Goal: Task Accomplishment & Management: Use online tool/utility

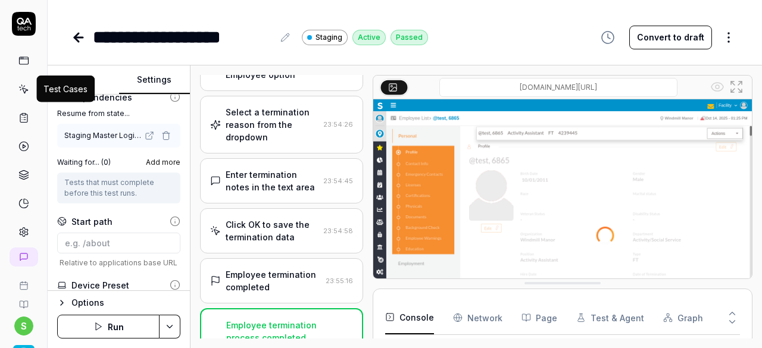
scroll to position [863, 0]
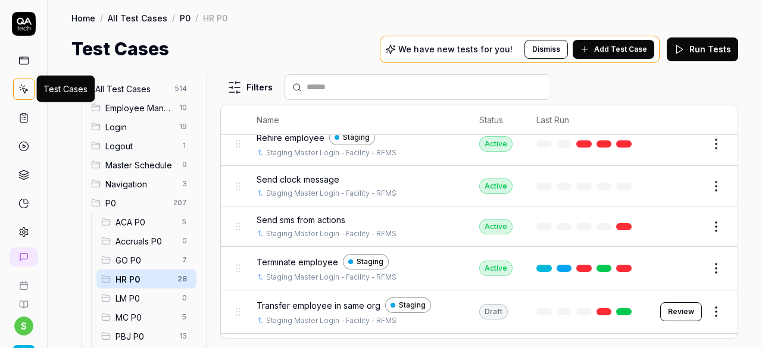
scroll to position [834, 0]
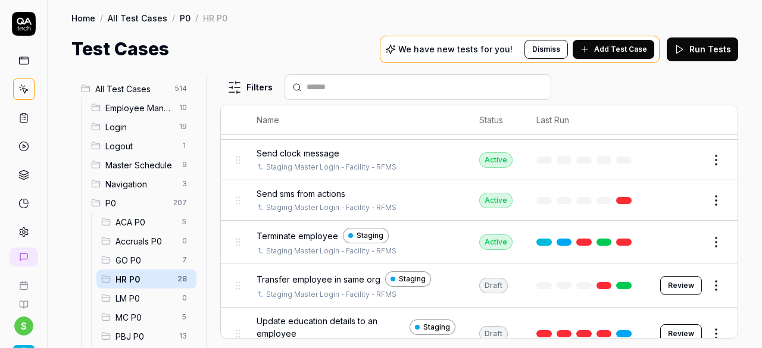
click at [318, 273] on span "Transfer employee in same org" at bounding box center [319, 279] width 124 height 13
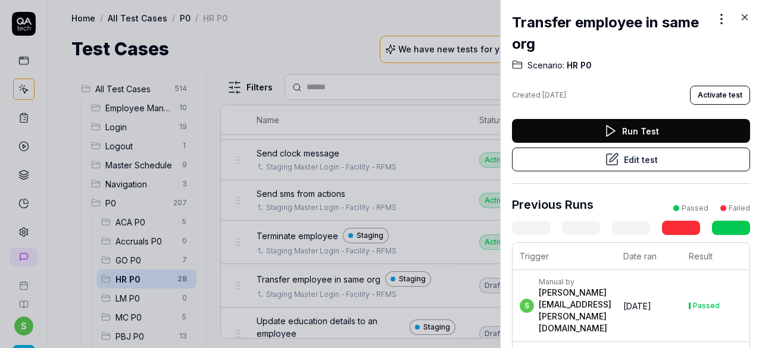
click at [628, 160] on button "Edit test" at bounding box center [631, 160] width 238 height 24
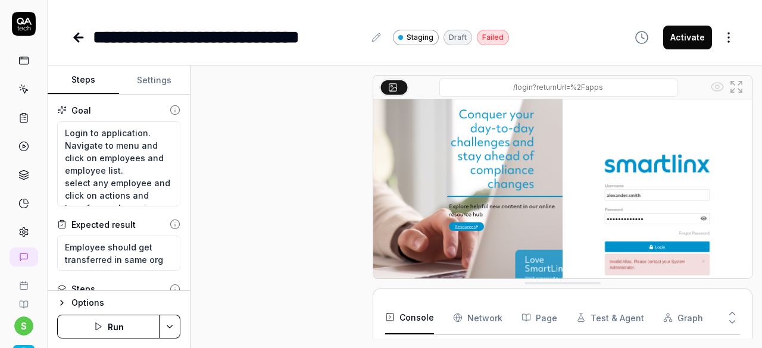
scroll to position [431, 0]
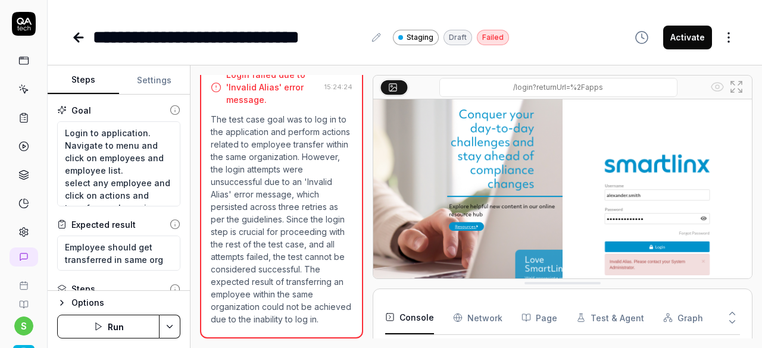
type textarea "*"
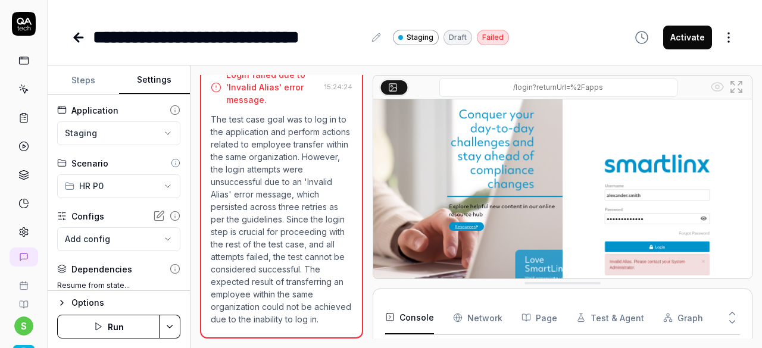
click at [160, 82] on button "Settings" at bounding box center [154, 80] width 71 height 29
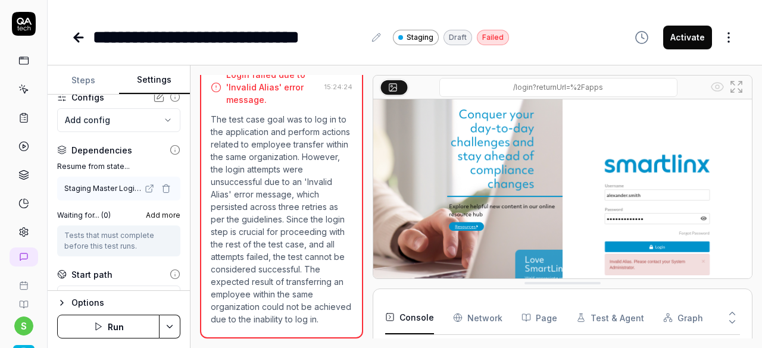
click at [161, 186] on icon "button" at bounding box center [166, 189] width 10 height 10
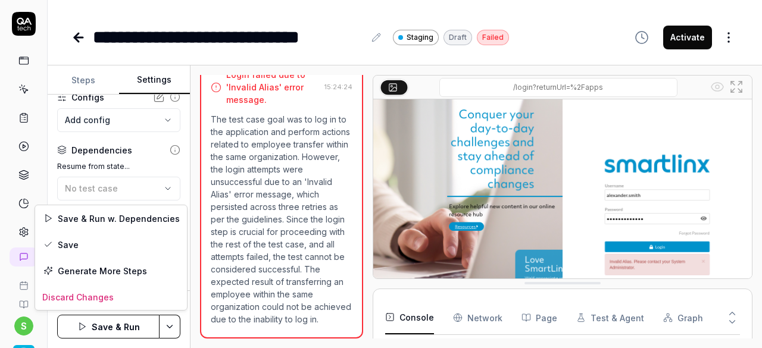
click at [172, 323] on html "**********" at bounding box center [381, 174] width 762 height 348
click at [107, 247] on div "Save" at bounding box center [111, 245] width 152 height 26
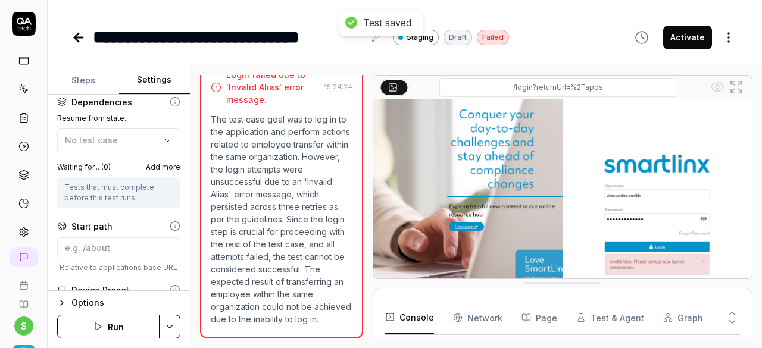
scroll to position [179, 0]
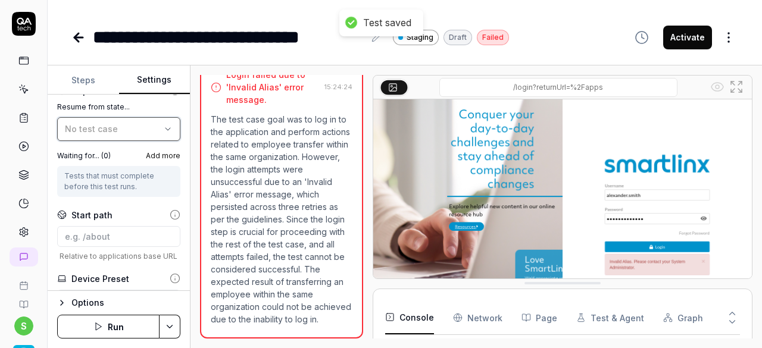
click at [122, 126] on div "No test case" at bounding box center [113, 129] width 96 height 13
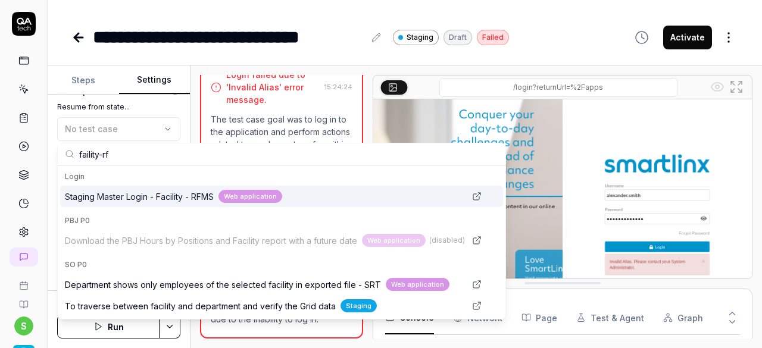
type input "faility-rf"
click at [122, 191] on span "Staging Master Login - Facility - RFMS" at bounding box center [139, 197] width 149 height 13
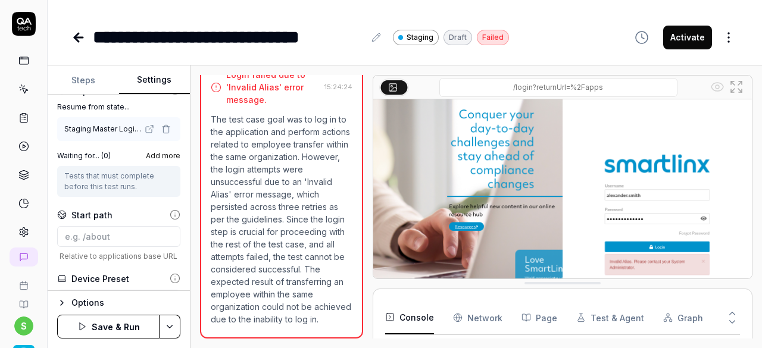
click at [116, 327] on button "Save & Run" at bounding box center [108, 327] width 102 height 24
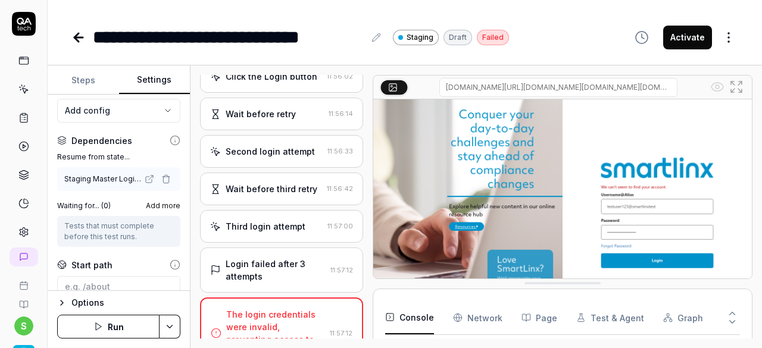
scroll to position [60, 0]
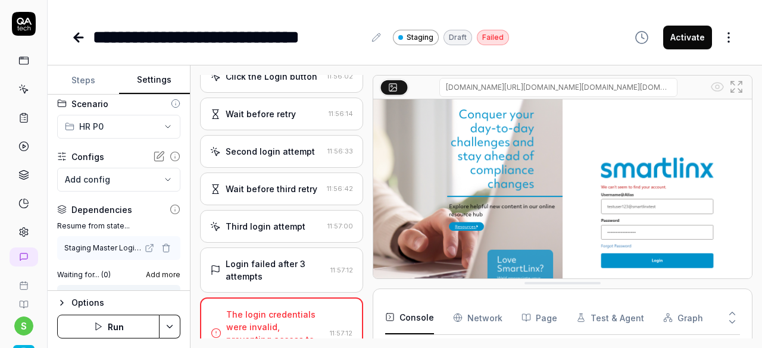
click at [161, 247] on icon "button" at bounding box center [166, 249] width 10 height 10
click at [176, 320] on html "**********" at bounding box center [381, 174] width 762 height 348
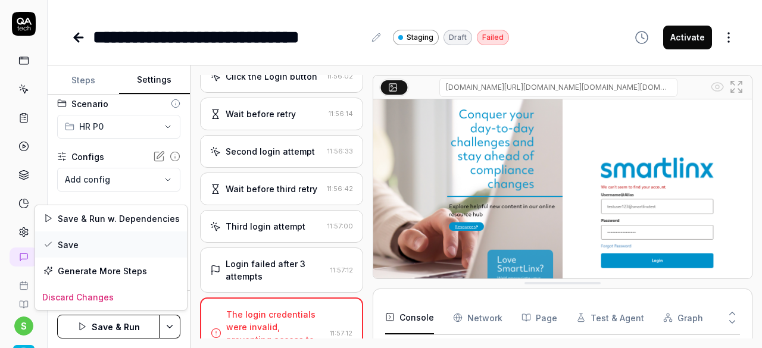
click at [85, 241] on div "Save" at bounding box center [111, 245] width 152 height 26
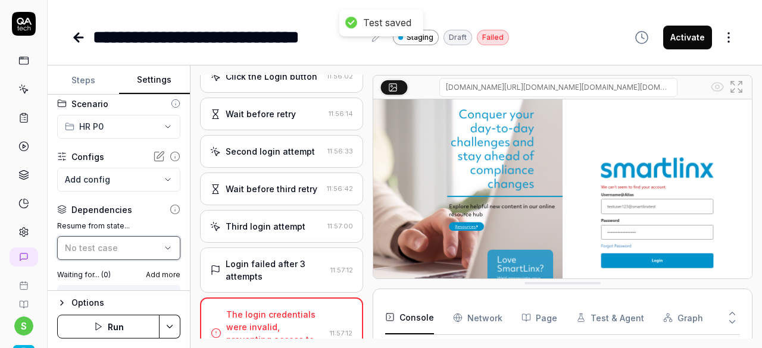
click at [108, 245] on span "No test case" at bounding box center [91, 248] width 53 height 10
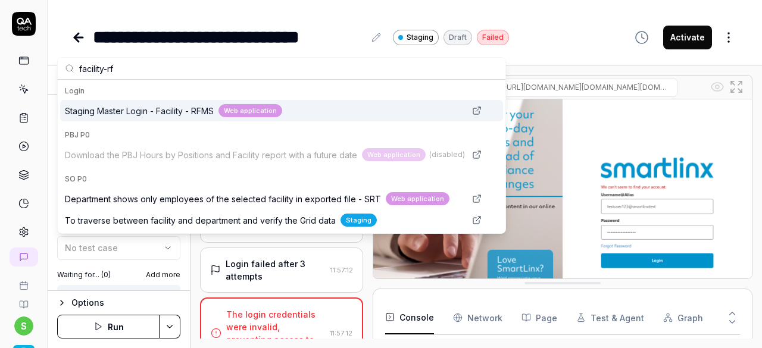
type input "facility-rf"
click at [116, 111] on span "Staging Master Login - Facility - RFMS" at bounding box center [139, 111] width 149 height 13
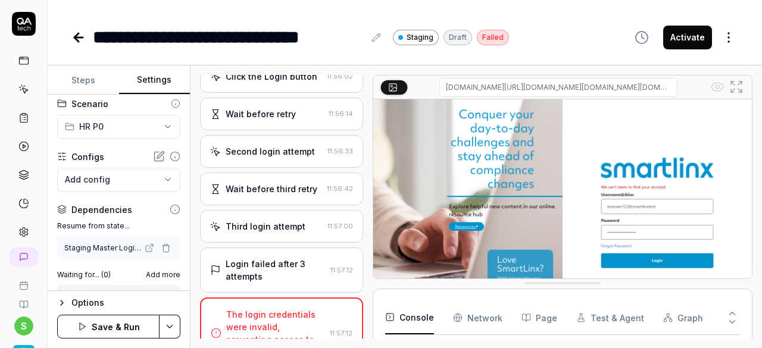
click at [112, 325] on button "Save & Run" at bounding box center [108, 327] width 102 height 24
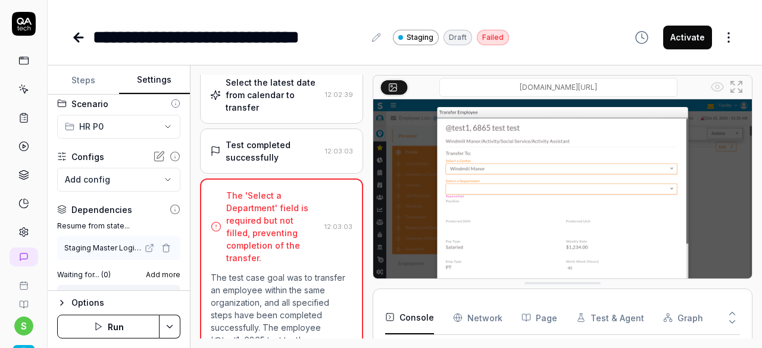
scroll to position [627, 0]
click at [114, 325] on button "Run" at bounding box center [108, 327] width 102 height 24
